Goal: Navigation & Orientation: Find specific page/section

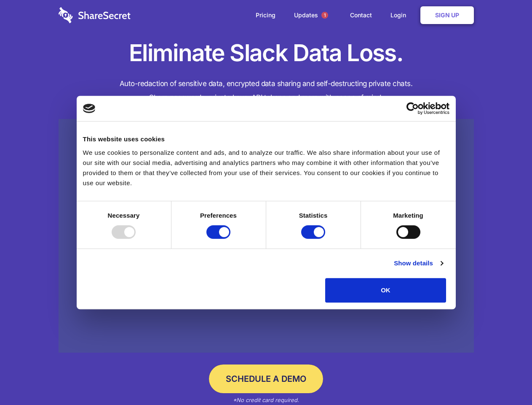
click at [136, 239] on div at bounding box center [124, 231] width 24 height 13
click at [231, 239] on input "Preferences" at bounding box center [219, 231] width 24 height 13
checkbox input "false"
click at [314, 239] on input "Statistics" at bounding box center [313, 231] width 24 height 13
checkbox input "false"
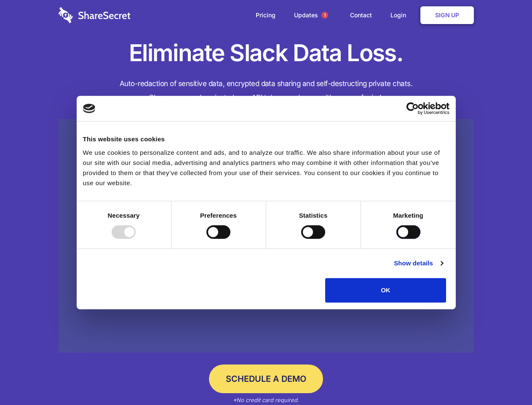
click at [397, 239] on input "Marketing" at bounding box center [409, 231] width 24 height 13
checkbox input "true"
click at [443, 268] on link "Show details" at bounding box center [418, 263] width 49 height 10
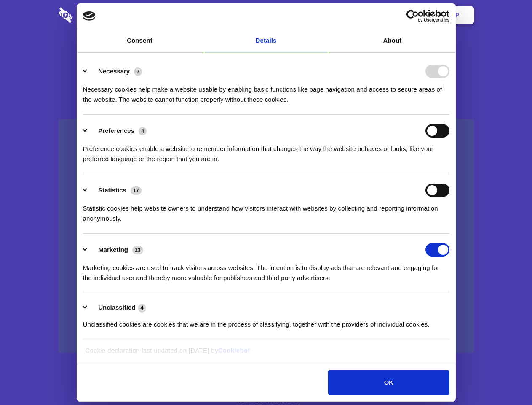
click at [450, 115] on li "Necessary 7 Necessary cookies help make a website usable by enabling basic func…" at bounding box center [266, 84] width 367 height 59
click at [325, 15] on span "1" at bounding box center [325, 15] width 7 height 7
